Goal: Task Accomplishment & Management: Use online tool/utility

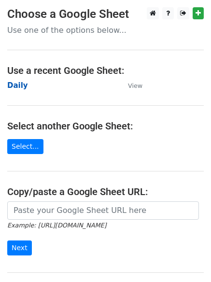
click at [14, 83] on strong "Daily" at bounding box center [17, 85] width 21 height 9
click at [16, 86] on strong "Daily" at bounding box center [17, 85] width 21 height 9
click at [18, 84] on strong "Daily" at bounding box center [17, 85] width 21 height 9
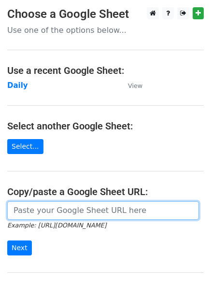
click at [38, 212] on input "url" at bounding box center [102, 210] width 191 height 18
paste input "https://docs.google.com/spreadsheets/d/1CKWdaiGaBqXF95AhhNiyJih_pNz5XWiVDQ7YS8L…"
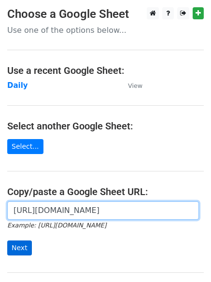
type input "https://docs.google.com/spreadsheets/d/1CKWdaiGaBqXF95AhhNiyJih_pNz5XWiVDQ7YS8L…"
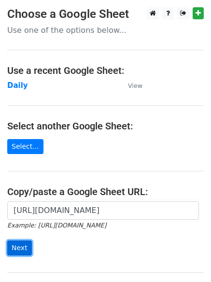
click at [20, 249] on input "Next" at bounding box center [19, 247] width 25 height 15
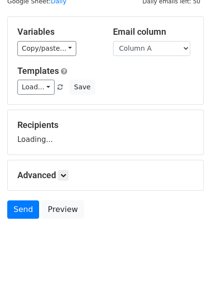
scroll to position [54, 0]
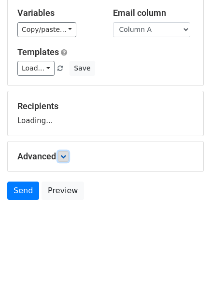
click at [66, 155] on icon at bounding box center [63, 156] width 6 height 6
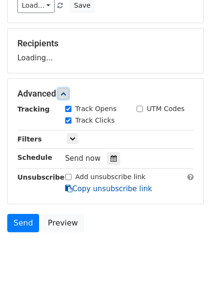
scroll to position [149, 0]
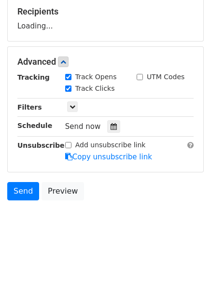
click at [118, 125] on div "Send now" at bounding box center [121, 126] width 113 height 13
click at [111, 124] on icon at bounding box center [113, 126] width 6 height 7
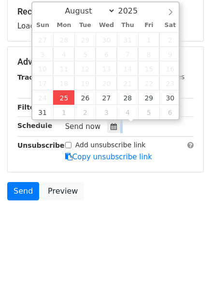
type input "2025-08-25 12:00"
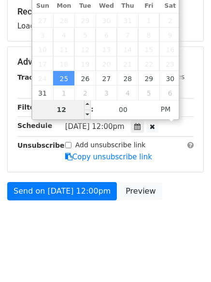
type input "4"
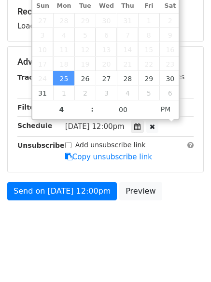
type input "2025-08-25 16:00"
click at [89, 237] on body "New Campaign Daily emails left: 50 Google Sheet: Daily Variables Copy/paste... …" at bounding box center [105, 50] width 211 height 385
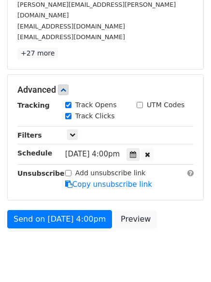
scroll to position [184, 0]
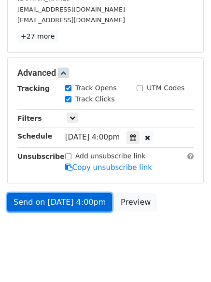
click at [67, 193] on link "Send on Aug 25 at 4:00pm" at bounding box center [59, 202] width 105 height 18
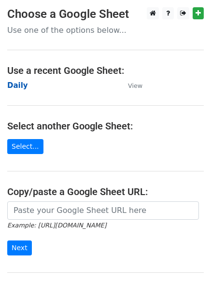
click at [17, 84] on strong "Daily" at bounding box center [17, 85] width 21 height 9
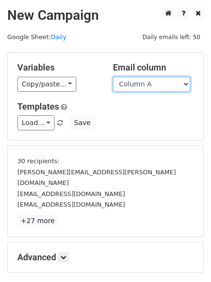
click at [177, 80] on select "Column A Column B Column C" at bounding box center [151, 84] width 77 height 15
select select "Column B"
click at [113, 77] on select "Column A Column B Column C" at bounding box center [151, 84] width 77 height 15
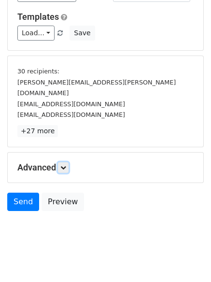
drag, startPoint x: 63, startPoint y: 155, endPoint x: 74, endPoint y: 172, distance: 20.2
click at [64, 164] on icon at bounding box center [63, 167] width 6 height 6
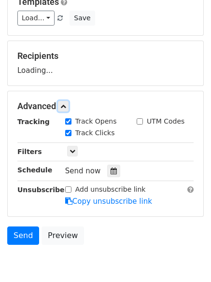
scroll to position [124, 0]
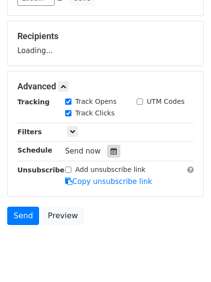
click at [111, 153] on icon at bounding box center [113, 151] width 6 height 7
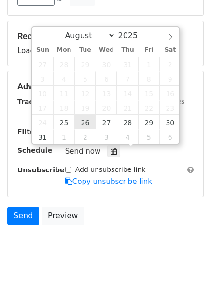
type input "2025-08-26 12:00"
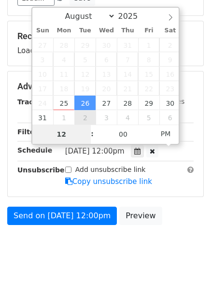
type input "5"
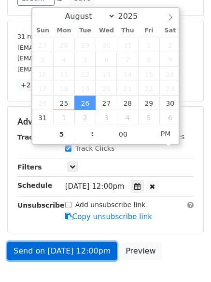
type input "2025-08-26 17:00"
click at [60, 247] on link "Send on Aug 26 at 12:00pm" at bounding box center [61, 251] width 109 height 18
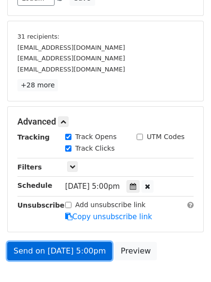
click at [48, 250] on link "Send on Aug 26 at 5:00pm" at bounding box center [59, 251] width 105 height 18
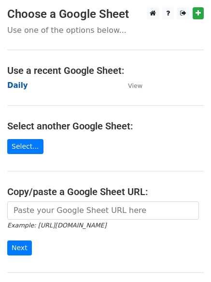
click at [14, 83] on strong "Daily" at bounding box center [17, 85] width 21 height 9
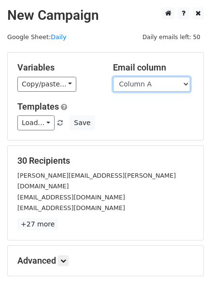
click at [137, 89] on select "Column A Column B Column C" at bounding box center [151, 84] width 77 height 15
select select "Column C"
click at [113, 77] on select "Column A Column B Column C" at bounding box center [151, 84] width 77 height 15
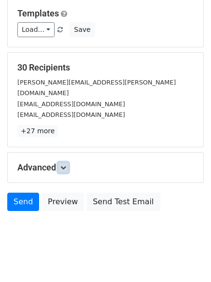
click at [60, 162] on link at bounding box center [63, 167] width 11 height 11
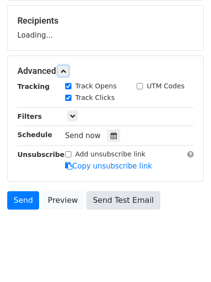
scroll to position [147, 0]
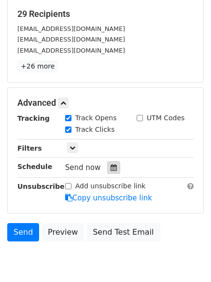
click at [110, 165] on icon at bounding box center [113, 167] width 6 height 7
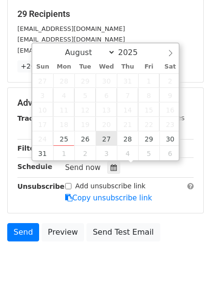
type input "2025-08-27 12:00"
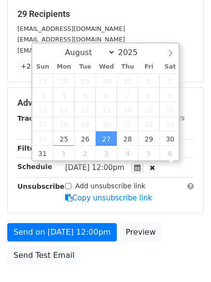
scroll to position [0, 0]
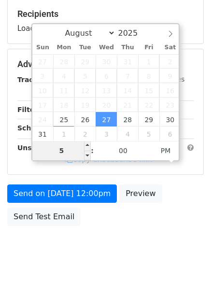
drag, startPoint x: 66, startPoint y: 149, endPoint x: 56, endPoint y: 148, distance: 9.7
click at [56, 148] on input "5" at bounding box center [61, 150] width 59 height 19
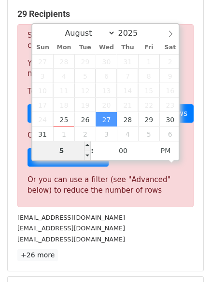
type input "6"
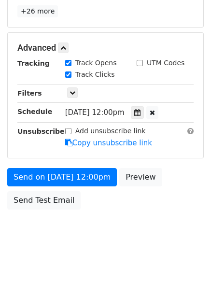
scroll to position [399, 0]
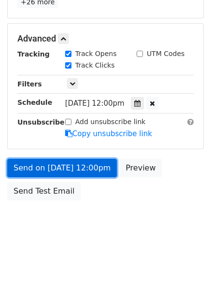
type input "2025-08-27 18:00"
click at [66, 166] on link "Send on Aug 27 at 12:00pm" at bounding box center [61, 168] width 109 height 18
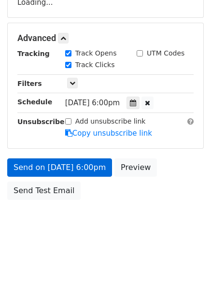
scroll to position [172, 0]
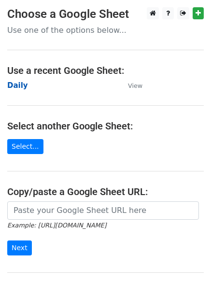
click at [20, 86] on strong "Daily" at bounding box center [17, 85] width 21 height 9
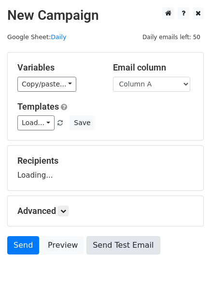
scroll to position [54, 0]
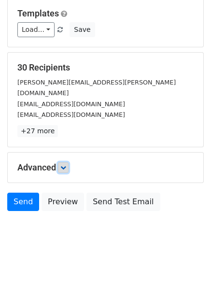
click at [65, 164] on icon at bounding box center [63, 167] width 6 height 6
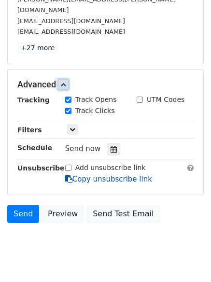
scroll to position [182, 0]
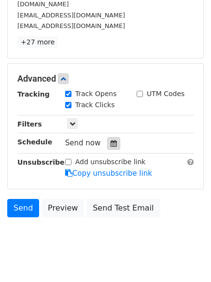
click at [110, 140] on icon at bounding box center [113, 143] width 6 height 7
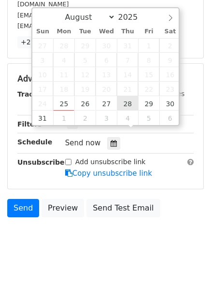
type input "2025-08-28 12:00"
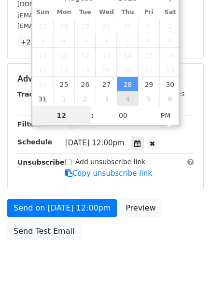
scroll to position [172, 0]
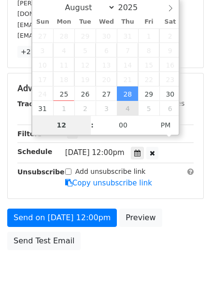
type input "7"
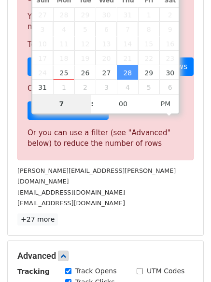
scroll to position [399, 0]
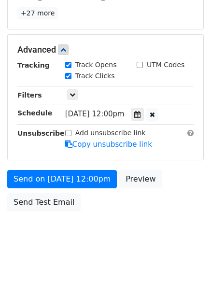
type input "2025-08-28 19:00"
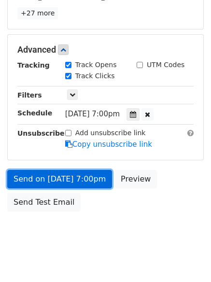
click at [71, 170] on link "Send on Aug 28 at 7:00pm" at bounding box center [59, 179] width 105 height 18
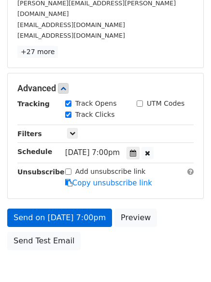
scroll to position [211, 0]
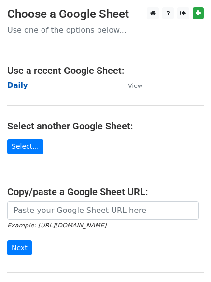
click at [18, 84] on strong "Daily" at bounding box center [17, 85] width 21 height 9
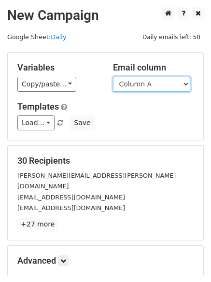
click at [150, 86] on select "Column A Column B Column C" at bounding box center [151, 84] width 77 height 15
click at [113, 77] on select "Column A Column B Column C" at bounding box center [151, 84] width 77 height 15
click at [142, 82] on select "Column A Column B Column C" at bounding box center [151, 84] width 77 height 15
select select "Column B"
click at [113, 77] on select "Column A Column B Column C" at bounding box center [151, 84] width 77 height 15
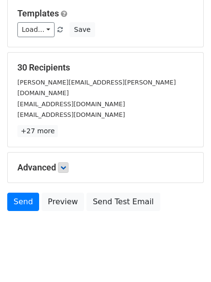
drag, startPoint x: 69, startPoint y: 162, endPoint x: 67, endPoint y: 157, distance: 6.1
click at [68, 161] on div "Advanced Tracking Track Opens UTM Codes Track Clicks Filters Only include sprea…" at bounding box center [105, 167] width 195 height 30
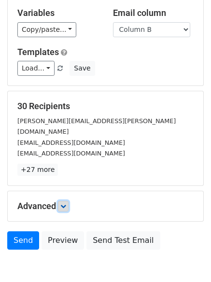
click at [66, 203] on icon at bounding box center [63, 206] width 6 height 6
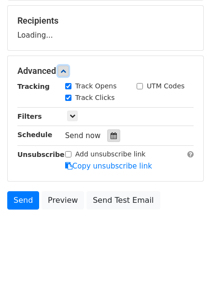
scroll to position [142, 0]
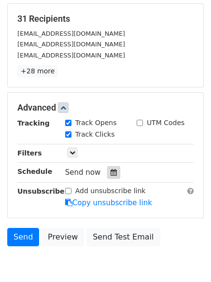
click at [110, 169] on icon at bounding box center [113, 172] width 6 height 7
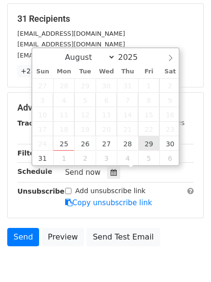
type input "2025-08-29 12:00"
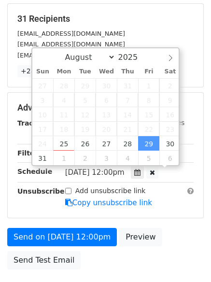
scroll to position [0, 0]
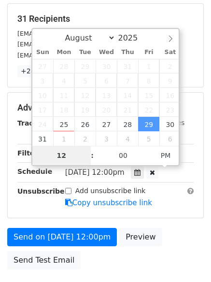
type input "8"
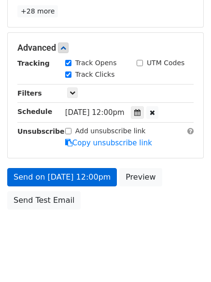
scroll to position [399, 0]
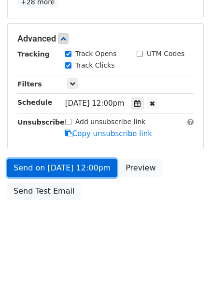
type input "2025-08-29 20:00"
click at [61, 167] on link "Send on Aug 29 at 12:00pm" at bounding box center [61, 168] width 109 height 18
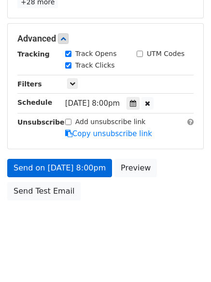
scroll to position [172, 0]
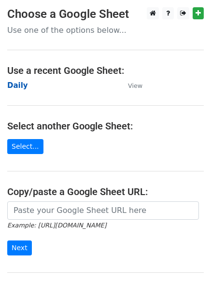
click at [7, 82] on main "Choose a Google Sheet Use one of the options below... Use a recent Google Sheet…" at bounding box center [105, 156] width 211 height 299
click at [15, 84] on strong "Daily" at bounding box center [17, 85] width 21 height 9
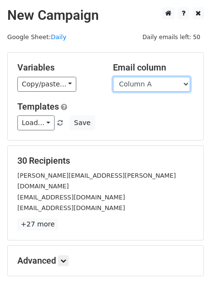
click at [154, 87] on select "Column A Column B Column C" at bounding box center [151, 84] width 77 height 15
select select "Column C"
click at [113, 77] on select "Column A Column B Column C" at bounding box center [151, 84] width 77 height 15
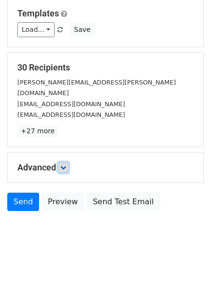
click at [66, 164] on icon at bounding box center [63, 167] width 6 height 6
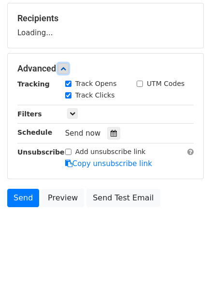
scroll to position [143, 0]
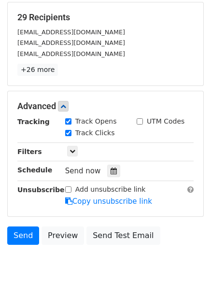
drag, startPoint x: 110, startPoint y: 173, endPoint x: 117, endPoint y: 173, distance: 6.3
click at [111, 173] on icon at bounding box center [113, 170] width 6 height 7
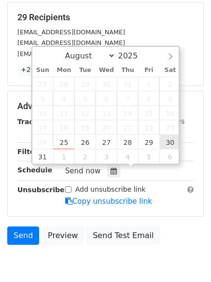
type input "[DATE] 12:00"
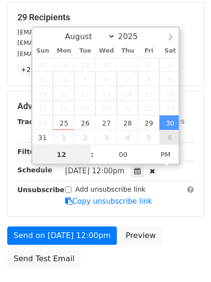
scroll to position [0, 0]
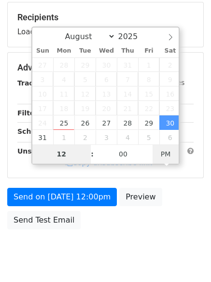
type input "9"
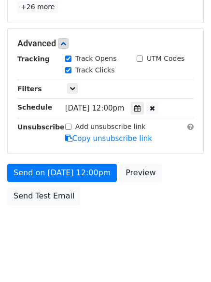
scroll to position [399, 0]
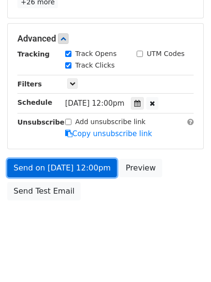
type input "[DATE] 21:00"
click at [56, 159] on link "Send on [DATE] 12:00pm" at bounding box center [61, 168] width 109 height 18
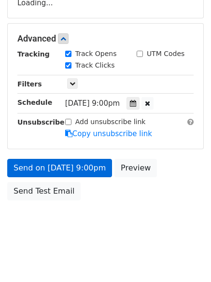
scroll to position [211, 0]
